Goal: Task Accomplishment & Management: Complete application form

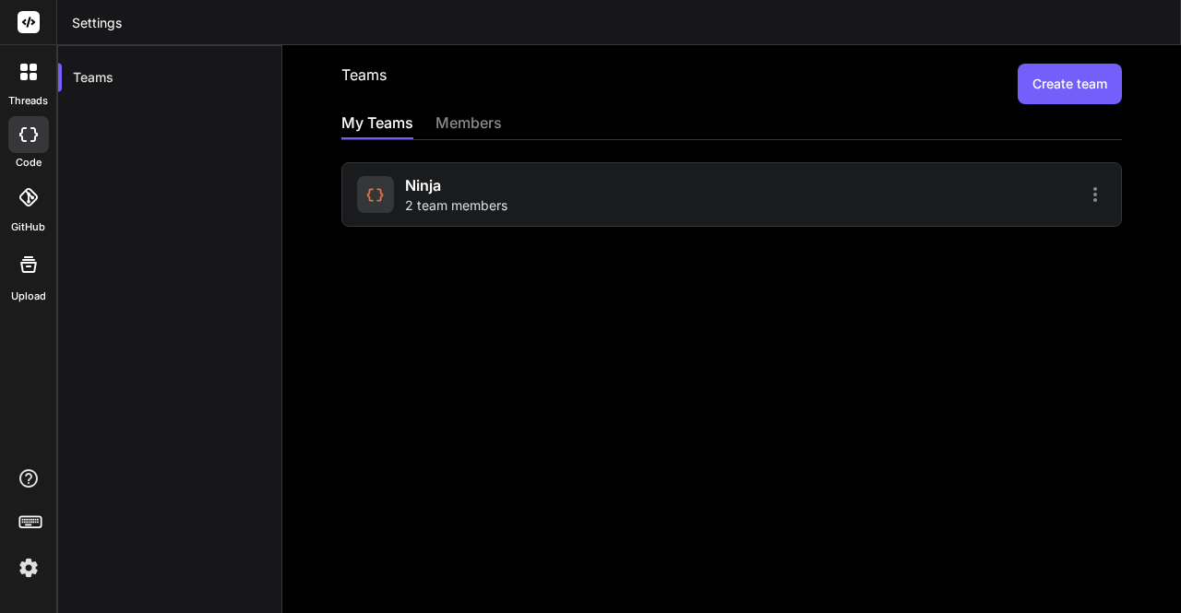
click at [458, 208] on span "2 team members" at bounding box center [456, 205] width 102 height 18
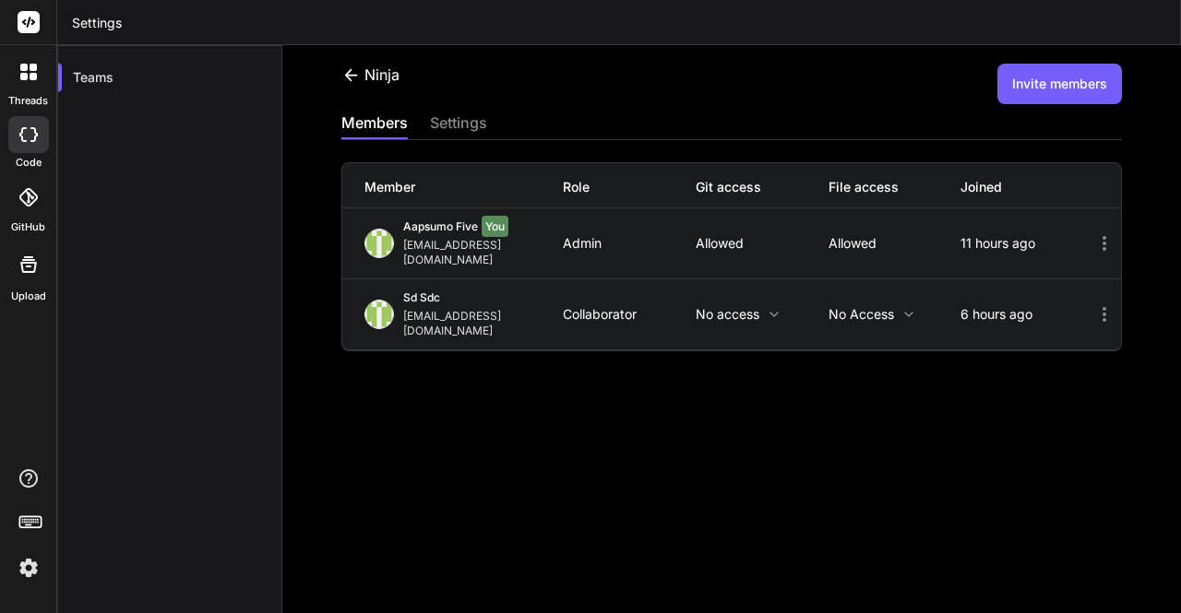
click at [1039, 91] on button "Invite members" at bounding box center [1059, 84] width 125 height 41
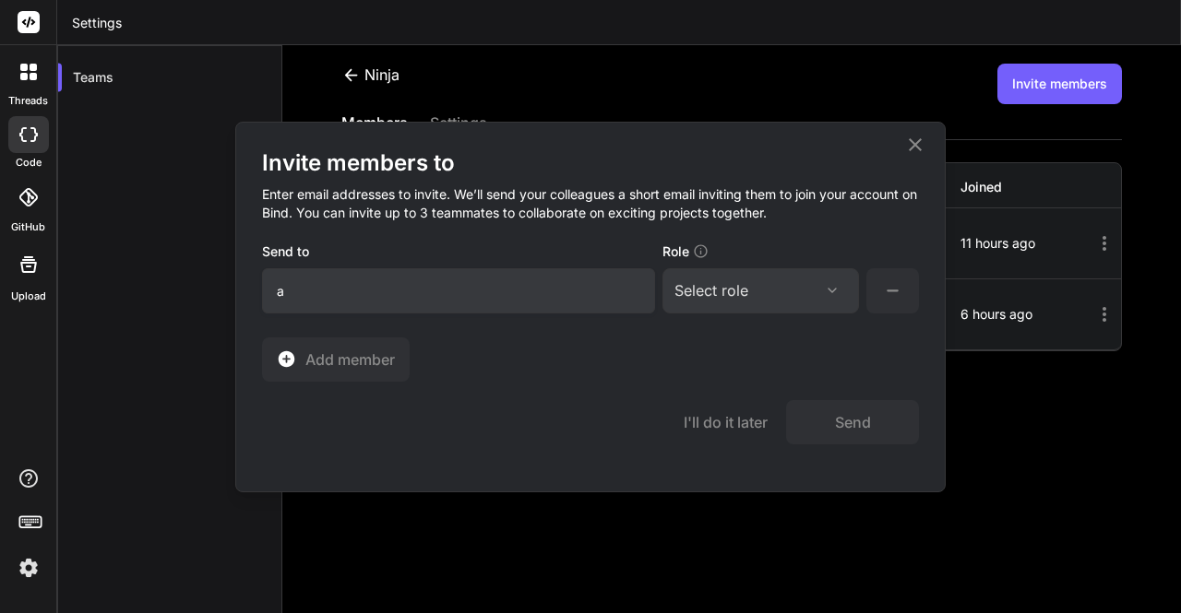
click at [480, 292] on input "a" at bounding box center [458, 290] width 393 height 45
type input "[EMAIL_ADDRESS][DOMAIN_NAME]"
click at [693, 284] on div "Select role" at bounding box center [711, 290] width 74 height 22
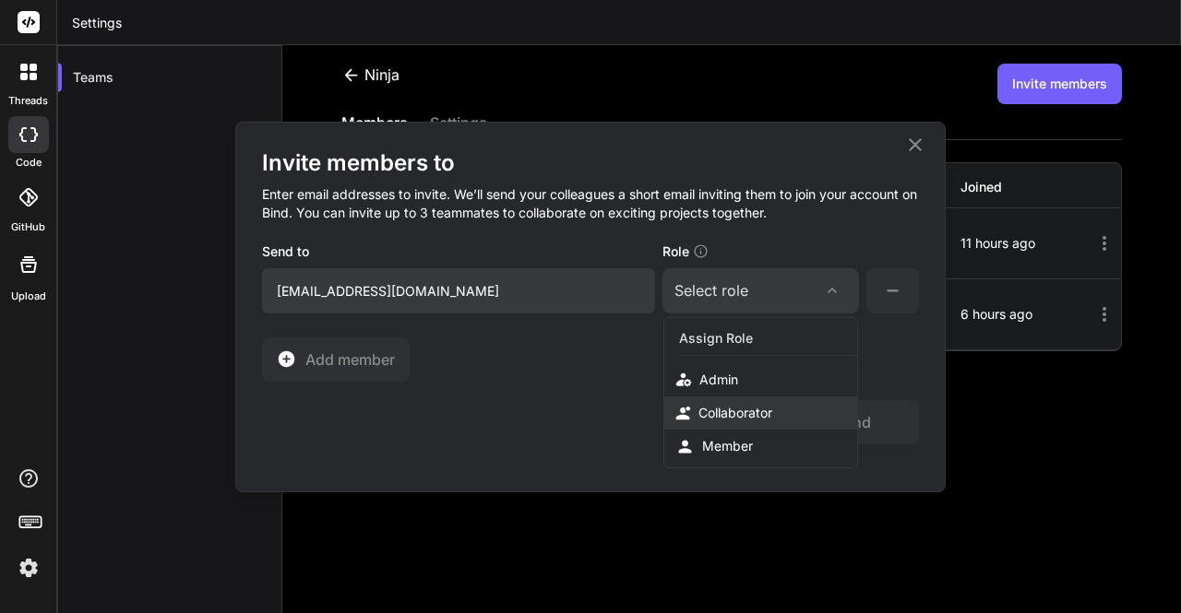
click at [725, 397] on div "Collaborator" at bounding box center [760, 413] width 193 height 33
click at [830, 422] on button "Send" at bounding box center [852, 422] width 133 height 44
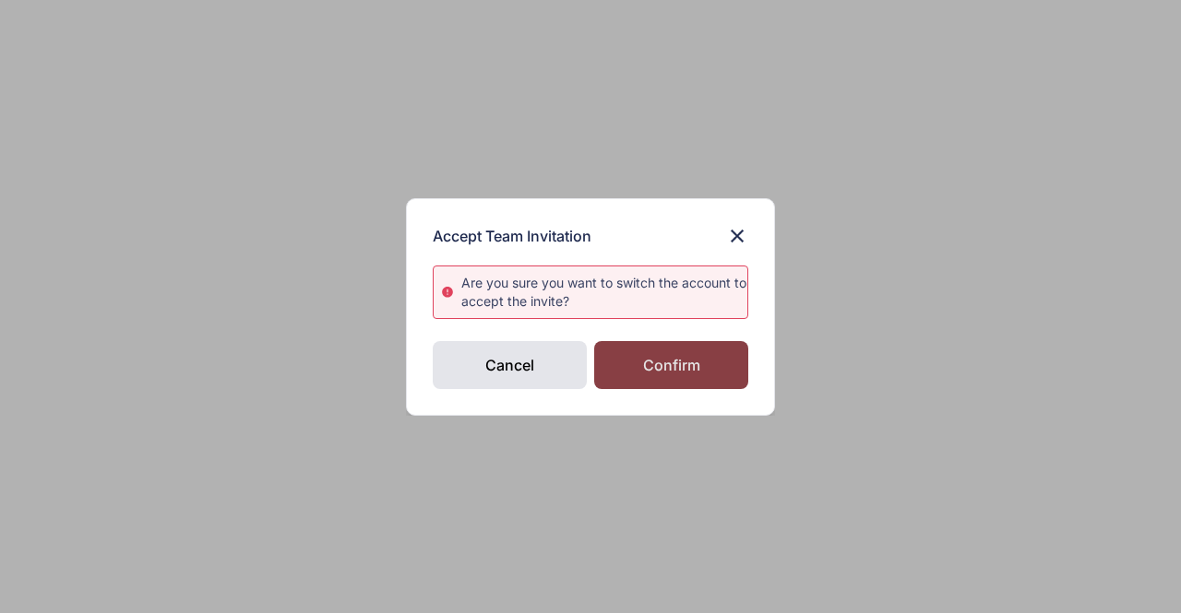
click at [644, 361] on div "Confirm" at bounding box center [671, 365] width 154 height 48
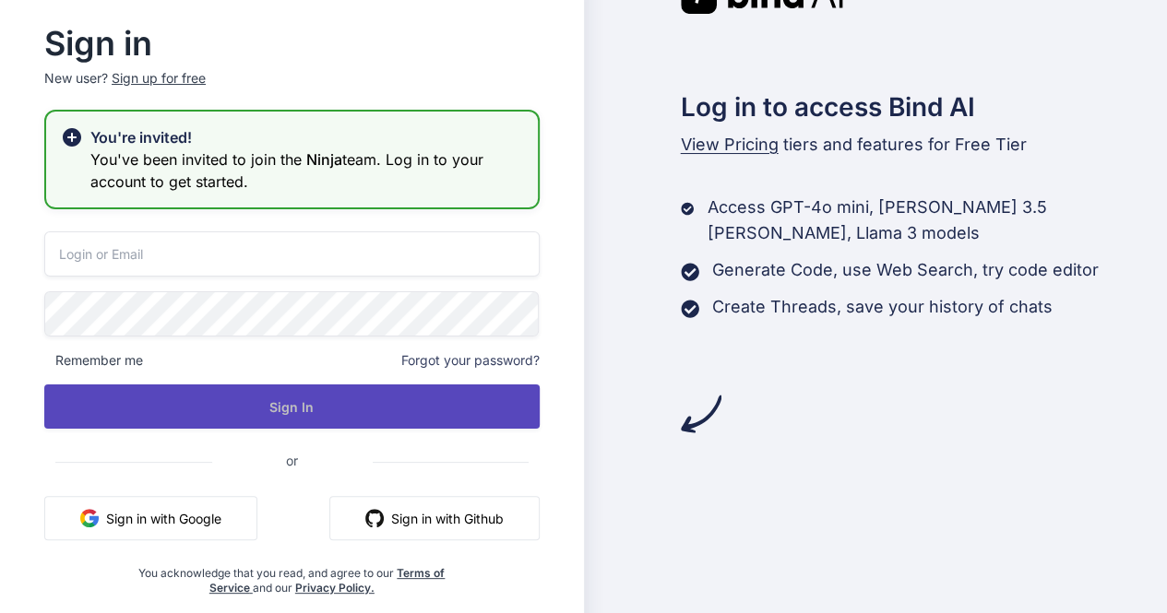
type input "[EMAIL_ADDRESS][DOMAIN_NAME]"
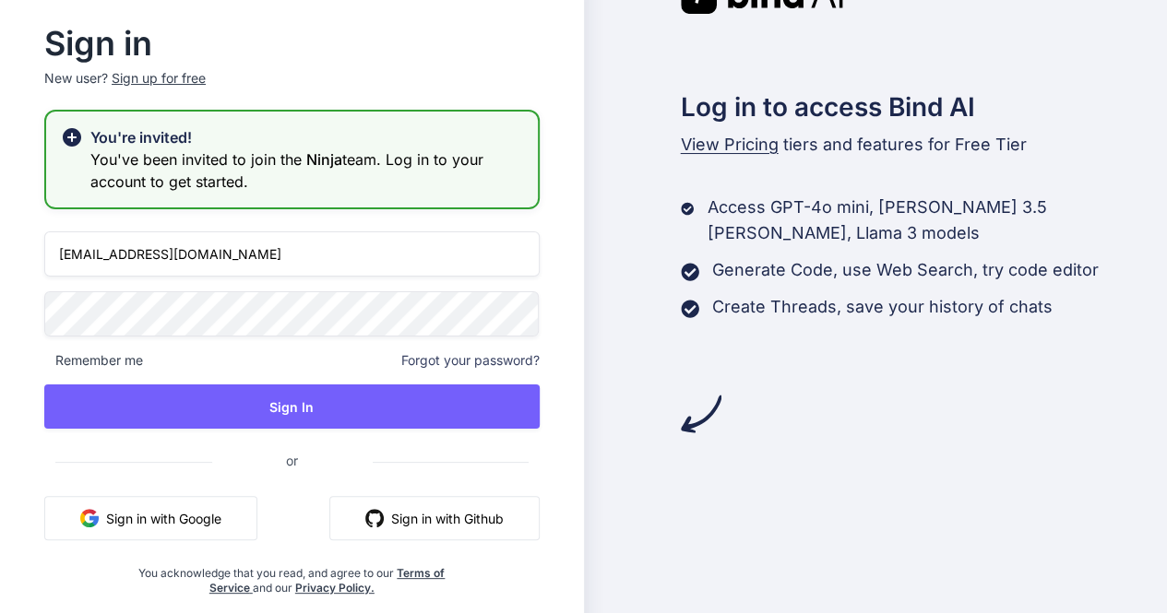
drag, startPoint x: 260, startPoint y: 257, endPoint x: 22, endPoint y: 235, distance: 239.0
click at [22, 235] on div "Sign in New user? Sign up for free You're invited! You've been invited to join …" at bounding box center [292, 312] width 554 height 567
type input "[EMAIL_ADDRESS][DOMAIN_NAME]"
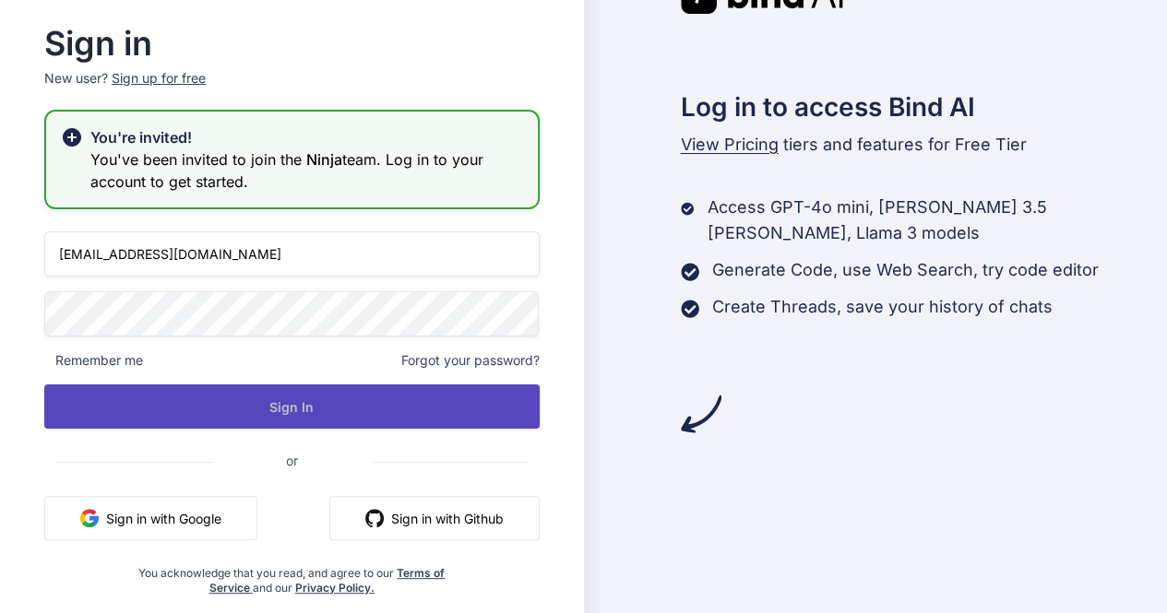
drag, startPoint x: 249, startPoint y: 375, endPoint x: 268, endPoint y: 396, distance: 28.1
click at [268, 396] on div "app30@yopmail.com Remember me Forgot your password? Sign In or Sign in with Goo…" at bounding box center [291, 414] width 495 height 364
click at [268, 396] on button "Sign In" at bounding box center [291, 407] width 495 height 44
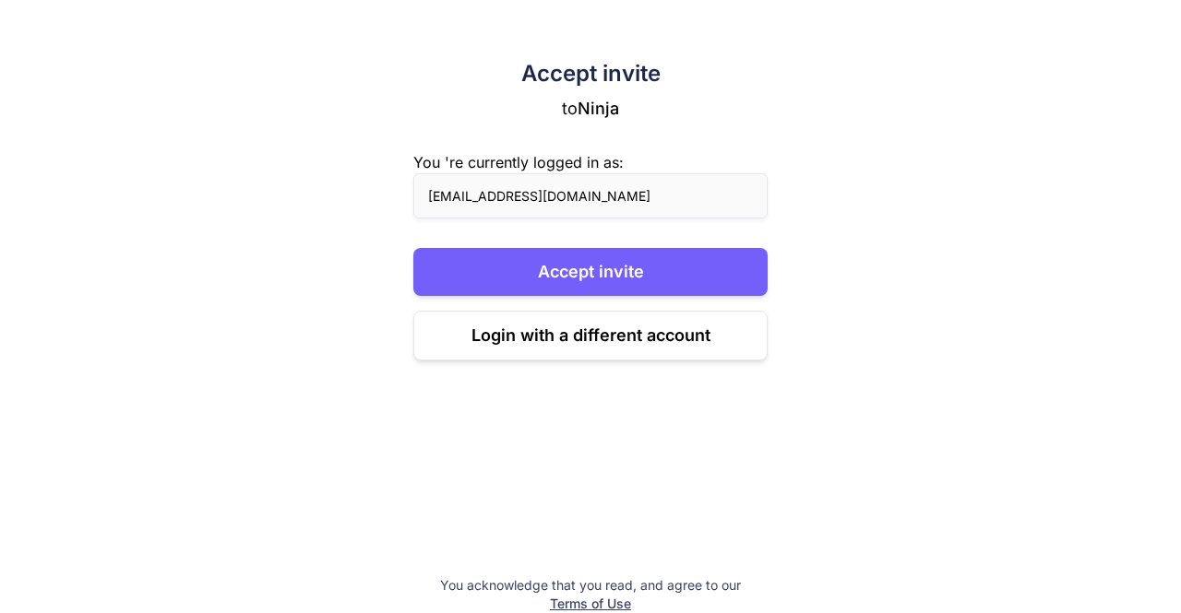
click at [477, 298] on div "Accept invite to Ninja You 're currently logged in as: app30@yopmail.com Accept…" at bounding box center [590, 210] width 354 height 302
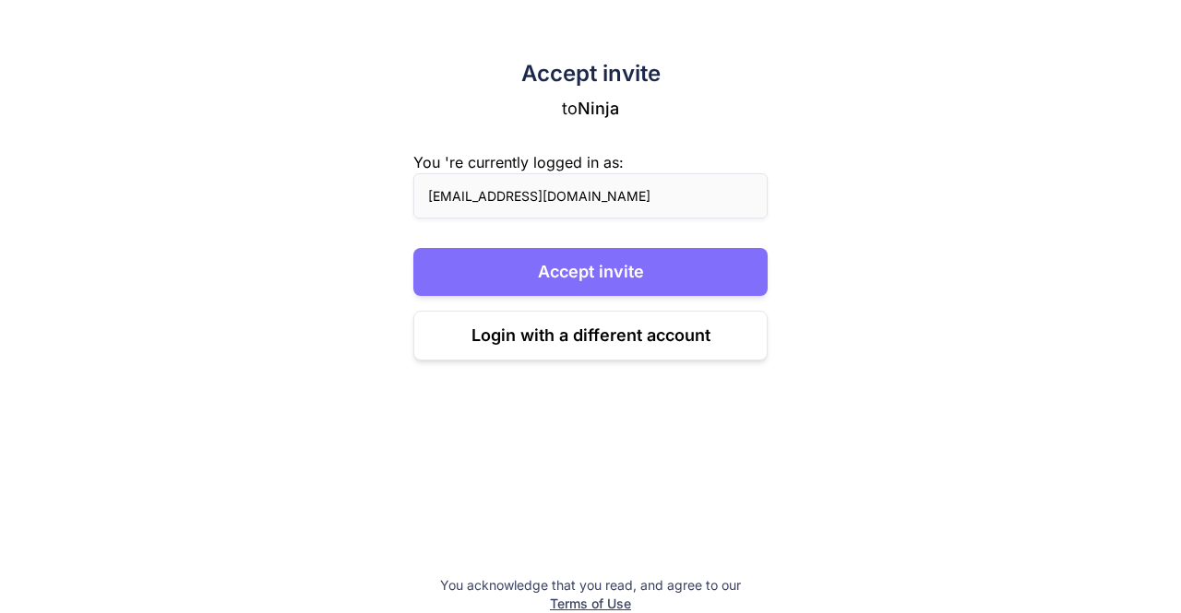
click at [505, 279] on button "Accept invite" at bounding box center [590, 272] width 354 height 48
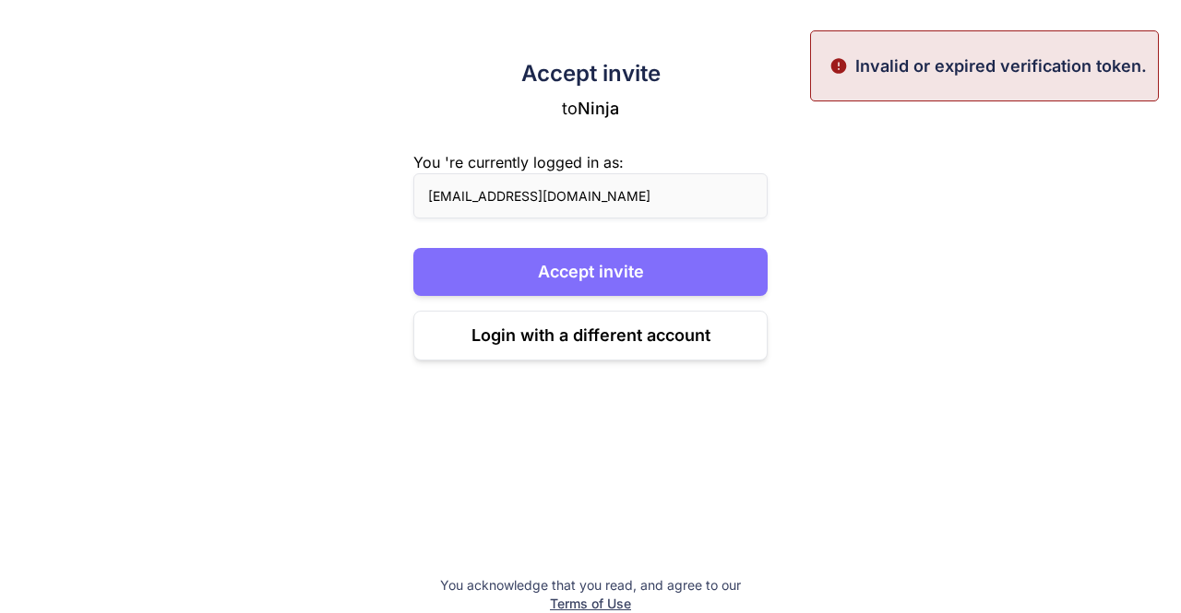
click at [505, 279] on button "Accept invite" at bounding box center [590, 272] width 354 height 48
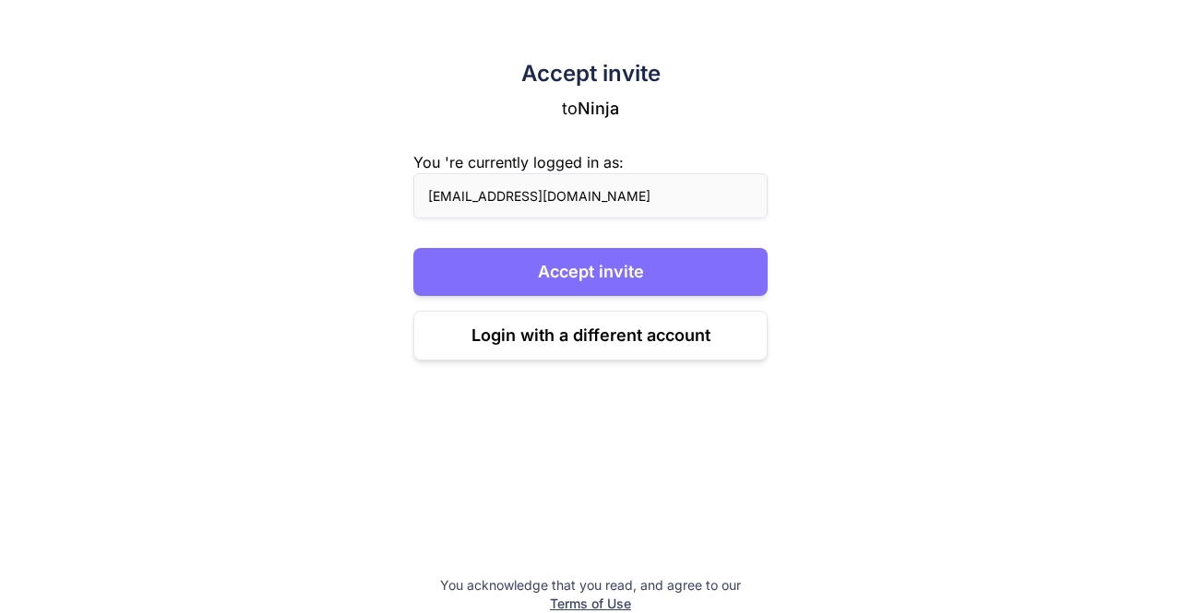
click at [522, 269] on button "Accept invite" at bounding box center [590, 272] width 354 height 48
click at [576, 272] on button "Accept invite" at bounding box center [590, 272] width 354 height 48
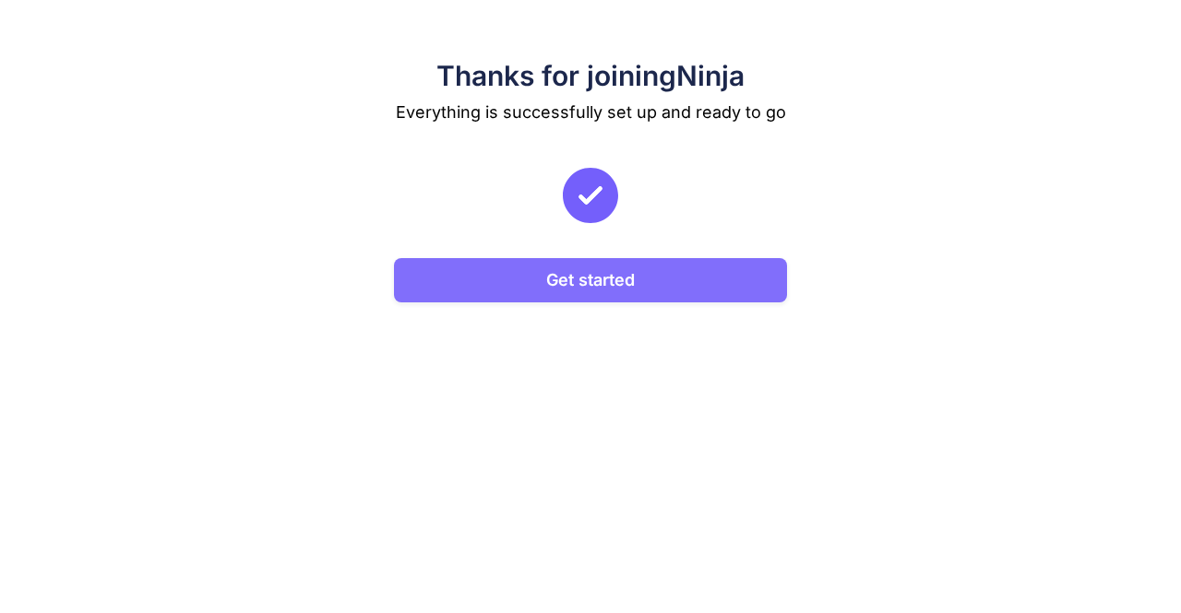
click at [628, 286] on button "Get started" at bounding box center [591, 280] width 394 height 44
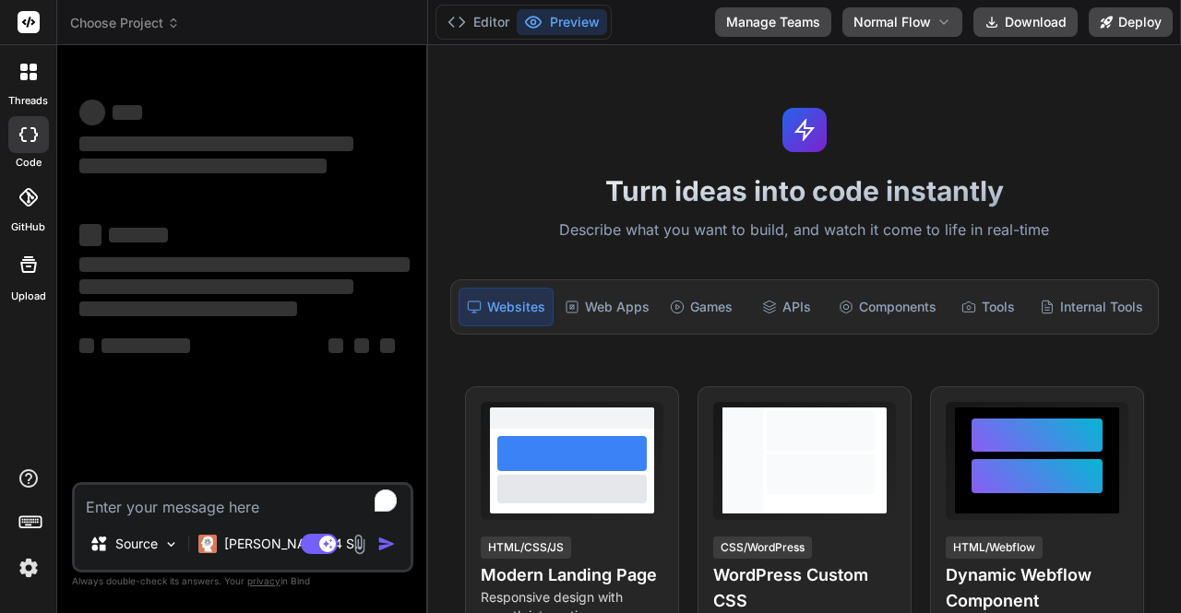
type textarea "x"
